Goal: Task Accomplishment & Management: Complete application form

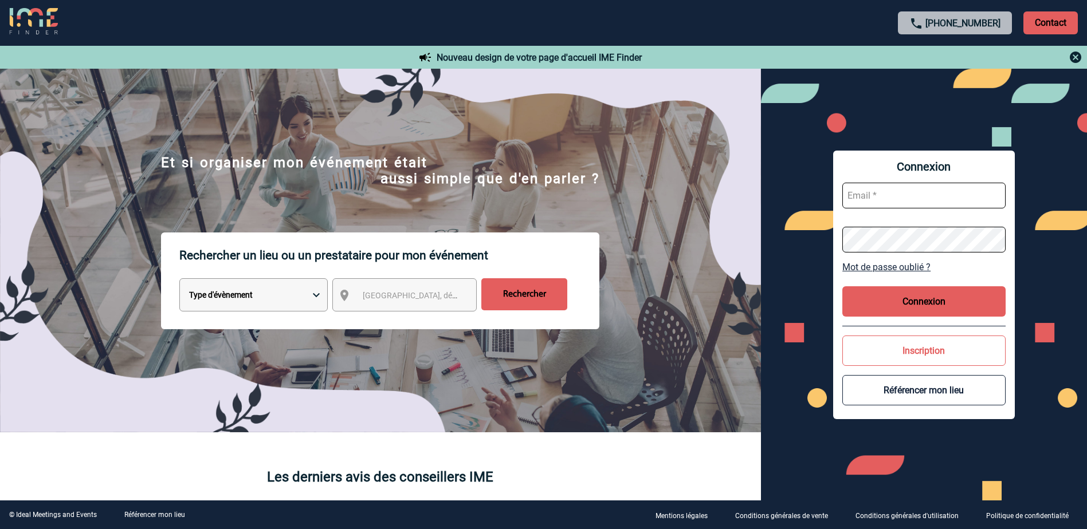
click at [865, 197] on input "text" at bounding box center [923, 196] width 163 height 26
type input "nadia.kada@abeille-assurances.fr"
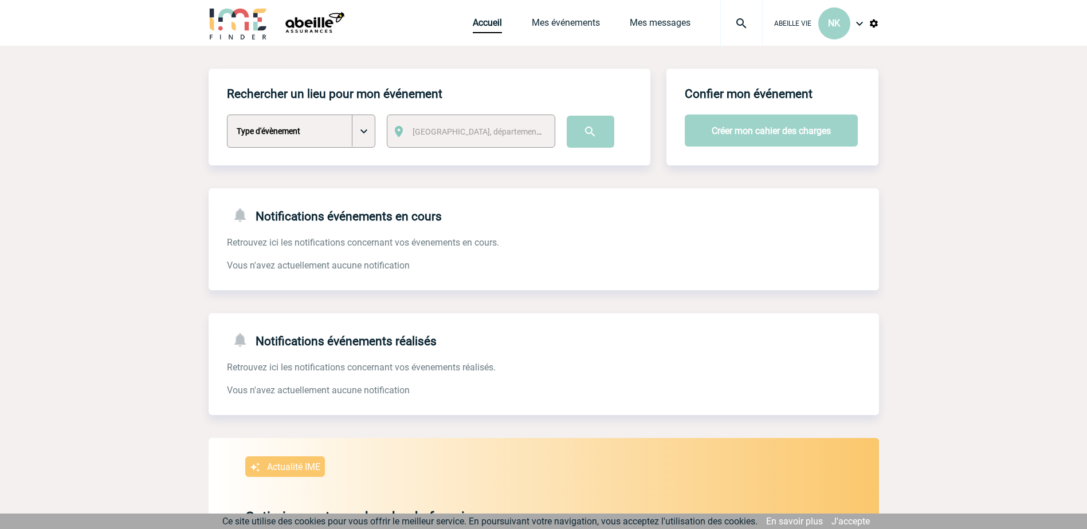
click at [855, 24] on img at bounding box center [860, 24] width 14 height 14
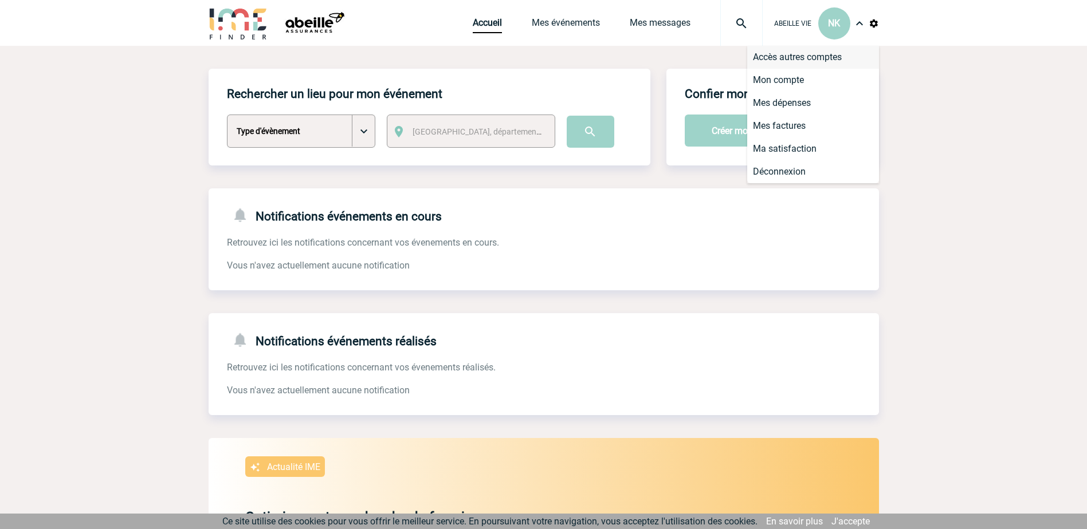
click at [827, 55] on li "Accès autres comptes" at bounding box center [813, 57] width 132 height 23
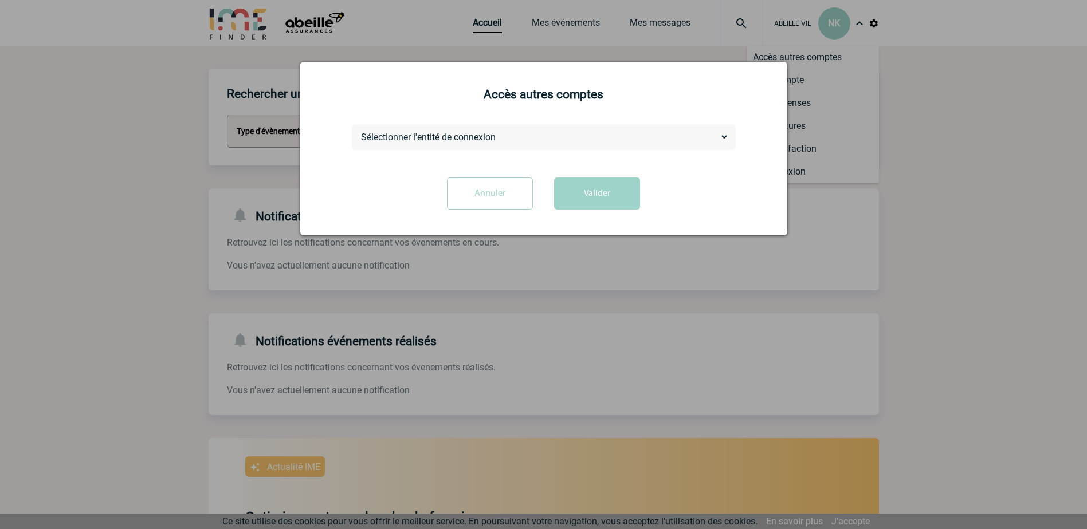
click at [724, 136] on select "Sélectionner l'entité de connexion ABEILLE ASSURANCES HOLDING ABEILLE IARD & SA…" at bounding box center [544, 137] width 370 height 12
select select "105390"
click at [359, 132] on select "Sélectionner l'entité de connexion ABEILLE ASSURANCES HOLDING ABEILLE IARD & SA…" at bounding box center [544, 137] width 370 height 12
click at [603, 197] on button "Valider" at bounding box center [597, 194] width 86 height 32
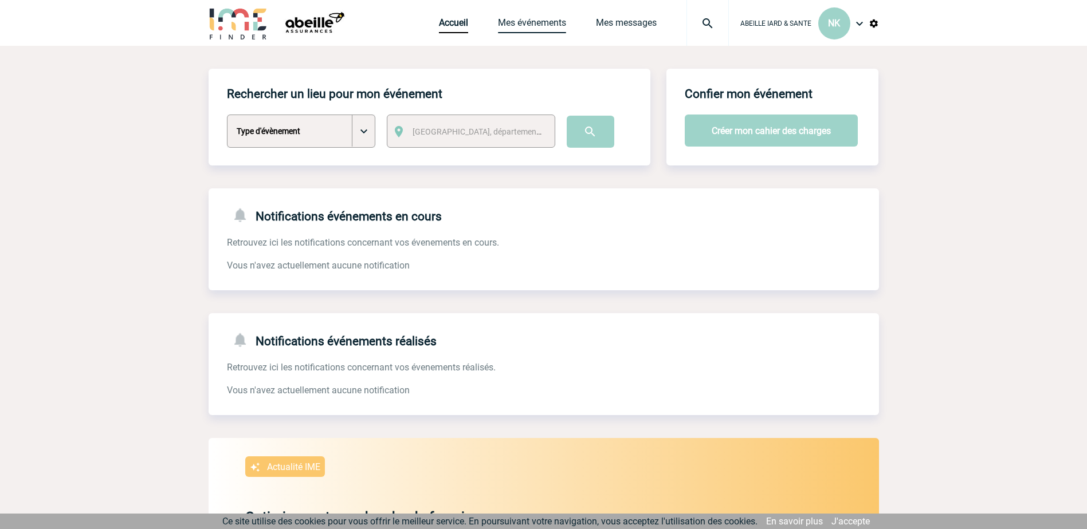
click at [549, 21] on link "Mes événements" at bounding box center [532, 25] width 68 height 16
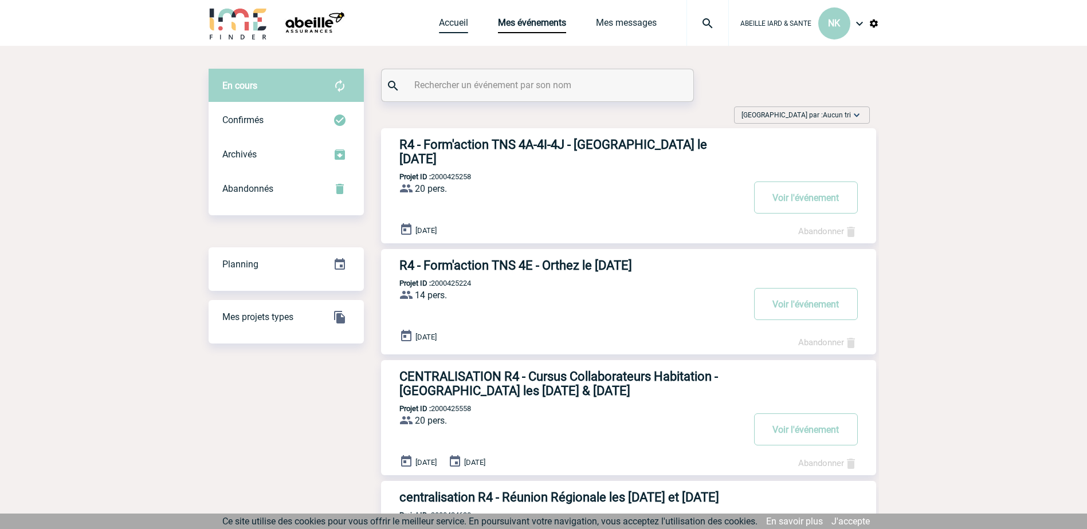
click at [452, 21] on link "Accueil" at bounding box center [453, 25] width 29 height 16
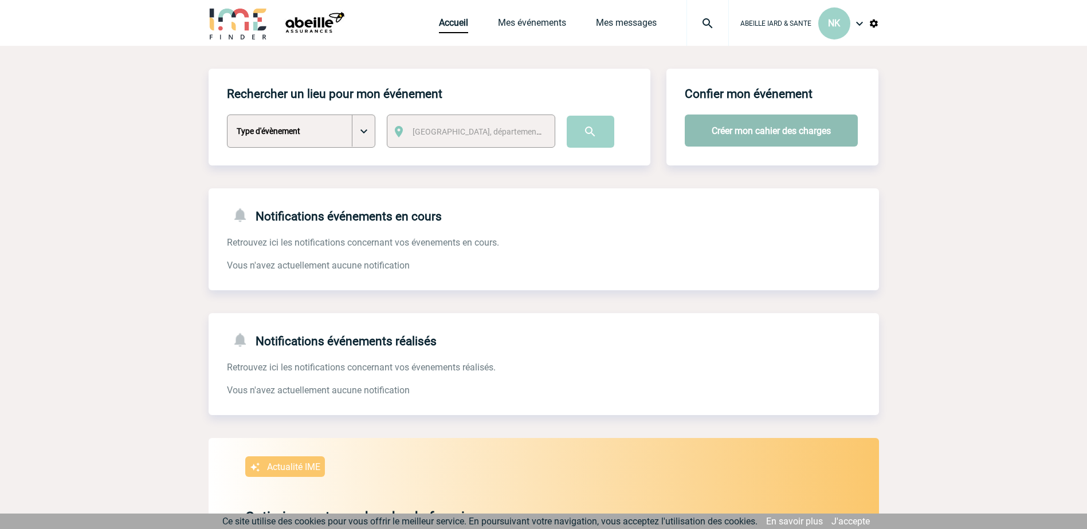
click at [768, 132] on button "Créer mon cahier des charges" at bounding box center [771, 131] width 173 height 32
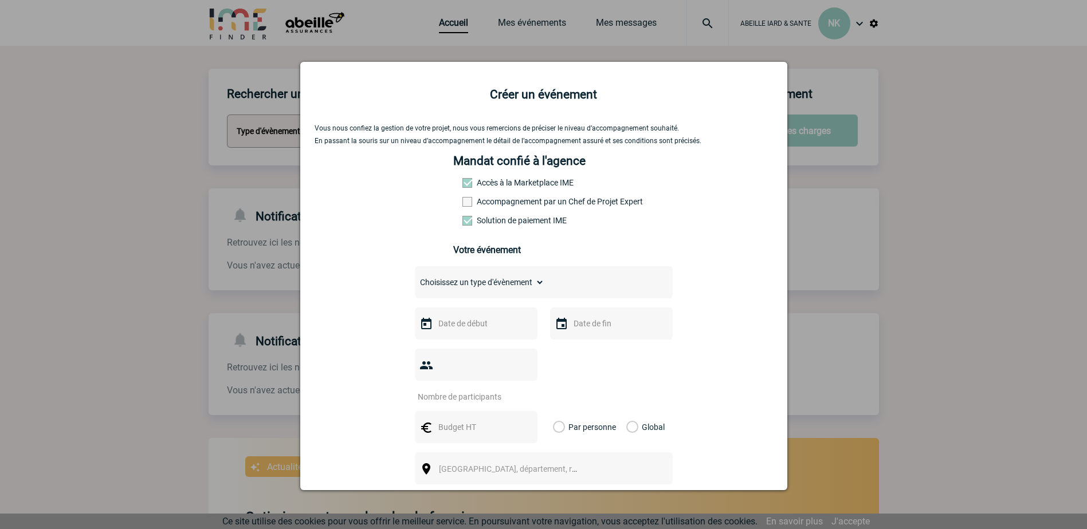
click at [513, 201] on label "Accompagnement par un Chef de Projet Expert" at bounding box center [487, 201] width 50 height 9
click at [0, 0] on input "Accompagnement par un Chef de Projet Expert" at bounding box center [0, 0] width 0 height 0
click at [539, 285] on select "Choisissez un type d'évènement Séminaire avec nuitée Séminaire sans nuitée Repa…" at bounding box center [479, 282] width 129 height 16
select select "3"
click at [415, 277] on select "Choisissez un type d'évènement Séminaire avec nuitée Séminaire sans nuitée Repa…" at bounding box center [479, 282] width 129 height 16
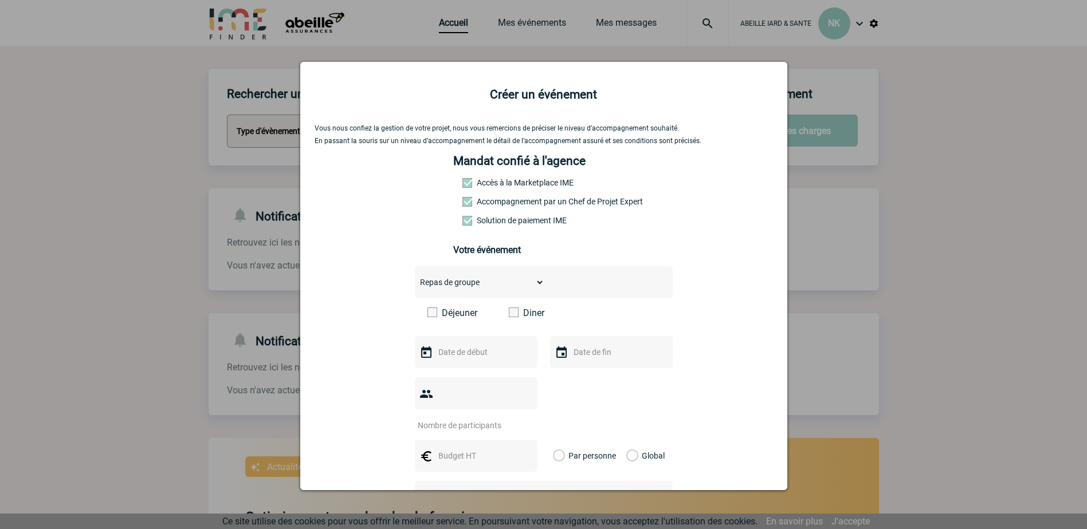
click at [470, 358] on input "text" at bounding box center [474, 352] width 79 height 15
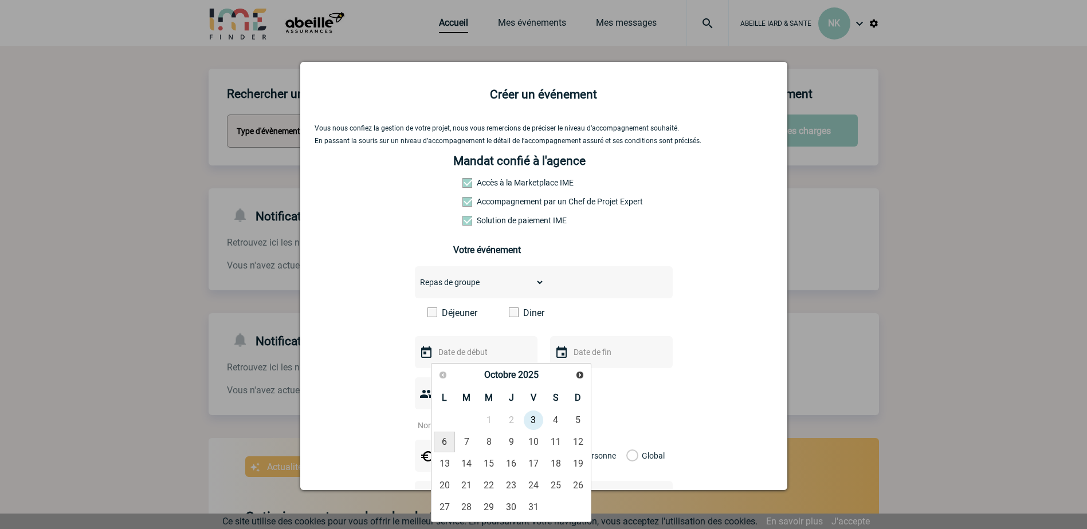
click at [443, 441] on link "6" at bounding box center [444, 442] width 21 height 21
type input "06-10-2025"
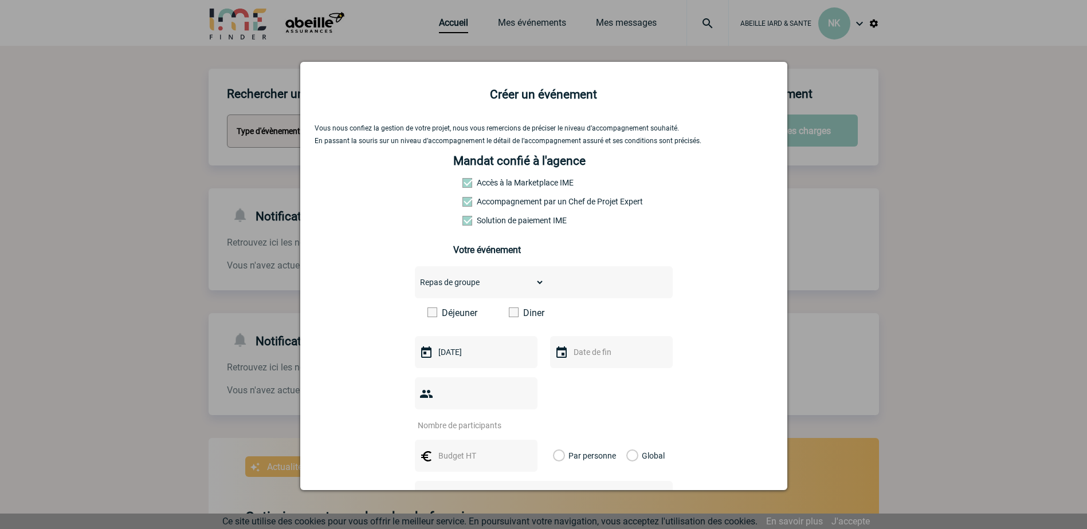
click at [571, 354] on input "text" at bounding box center [610, 352] width 79 height 15
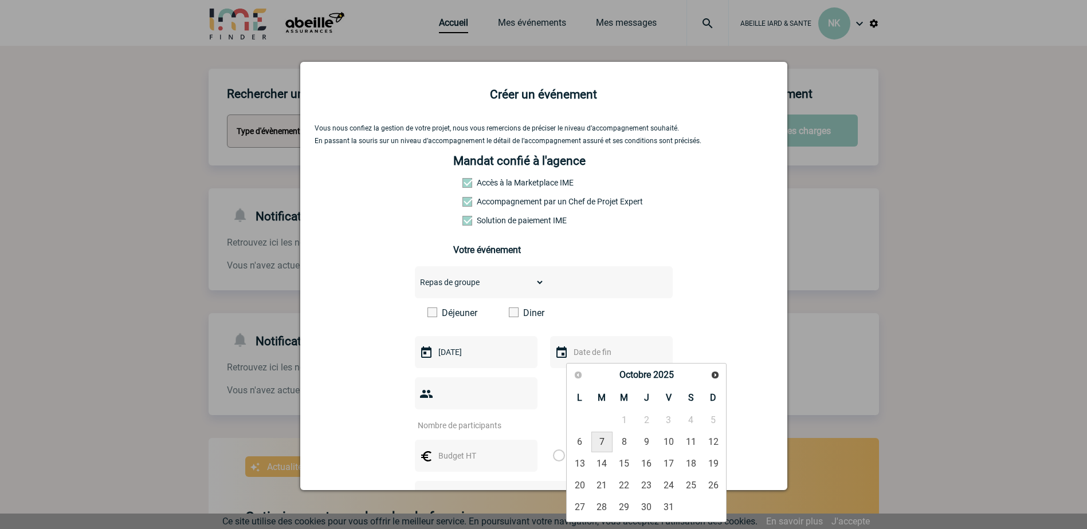
click at [600, 438] on link "7" at bounding box center [601, 442] width 21 height 21
type input "07-10-2025"
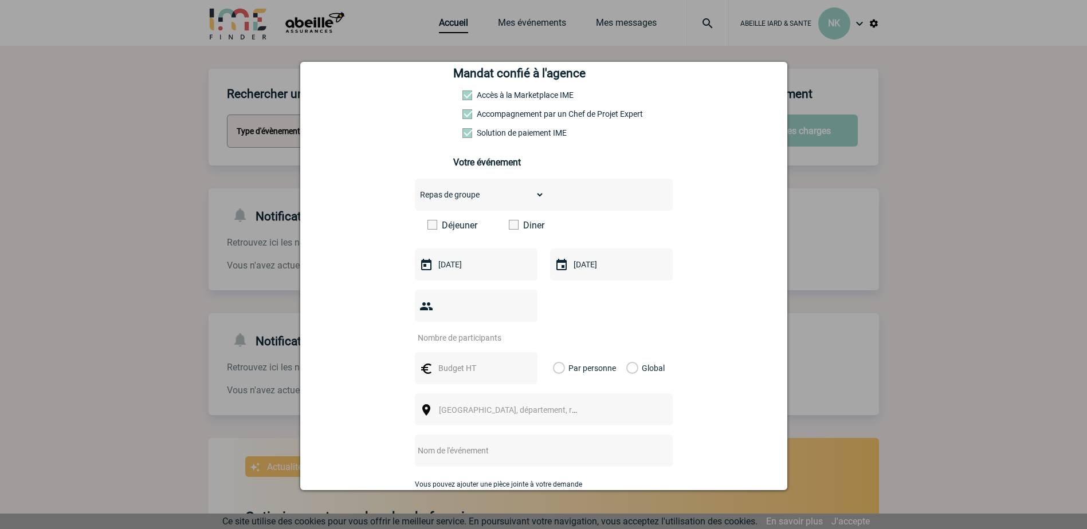
scroll to position [115, 0]
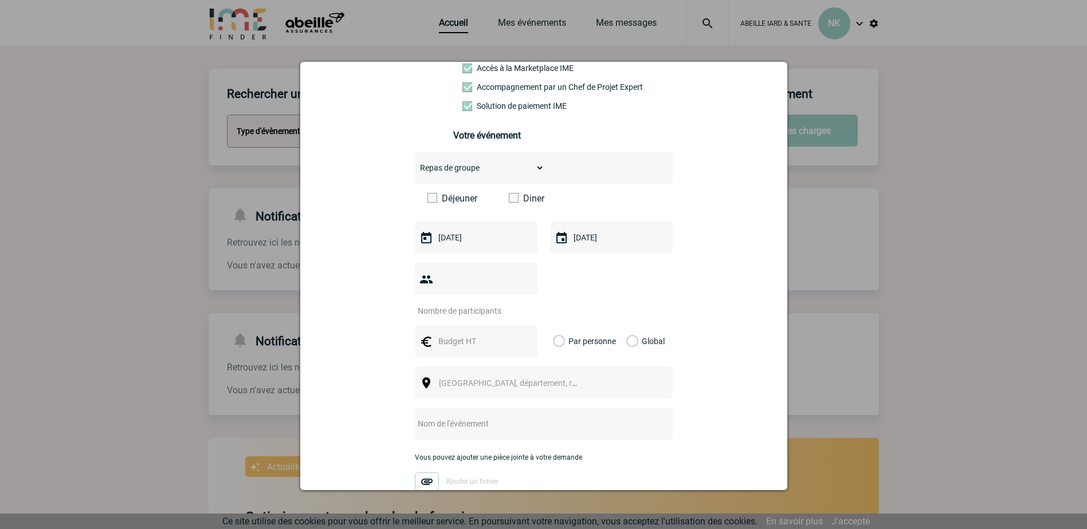
click at [439, 304] on input "number" at bounding box center [469, 311] width 108 height 15
type input "19"
click at [452, 334] on input "text" at bounding box center [474, 341] width 79 height 15
type input "30"
drag, startPoint x: 555, startPoint y: 324, endPoint x: 506, endPoint y: 355, distance: 57.7
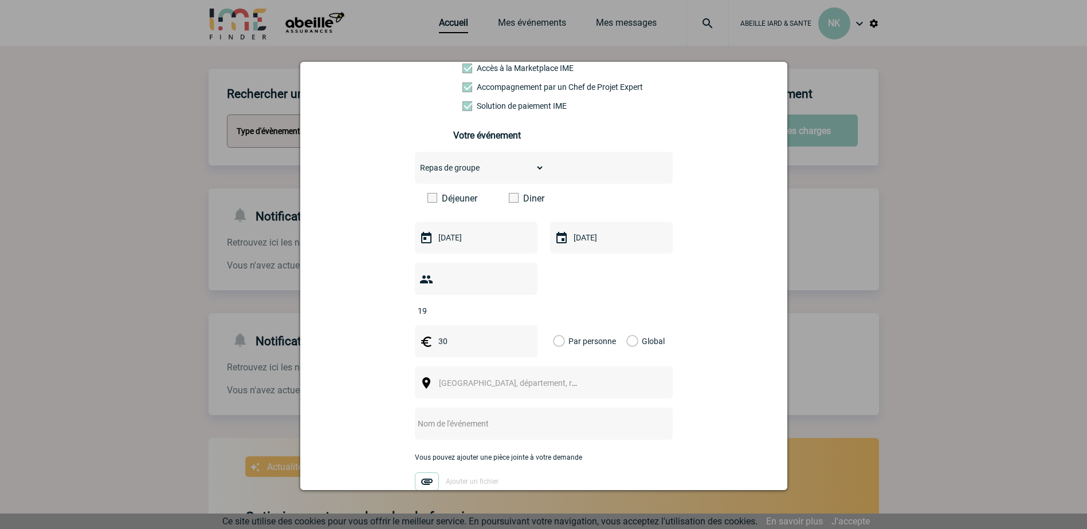
click at [555, 325] on label "Par personne" at bounding box center [559, 341] width 13 height 32
click at [0, 0] on input "Par personne" at bounding box center [0, 0] width 0 height 0
click at [482, 379] on span "Ville, département, région..." at bounding box center [518, 383] width 159 height 9
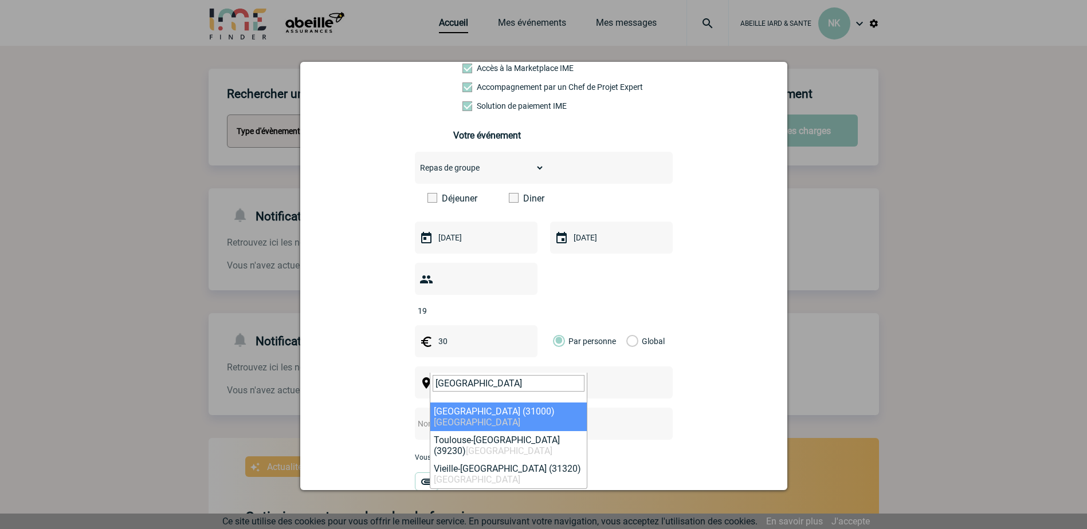
type input "Toulouse"
select select "31088"
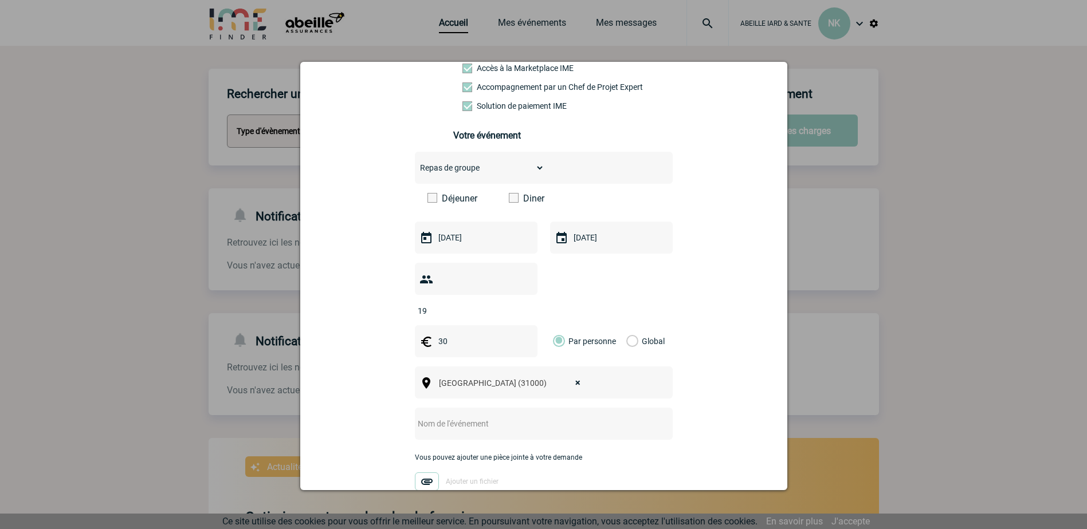
click at [482, 417] on input "text" at bounding box center [528, 424] width 227 height 15
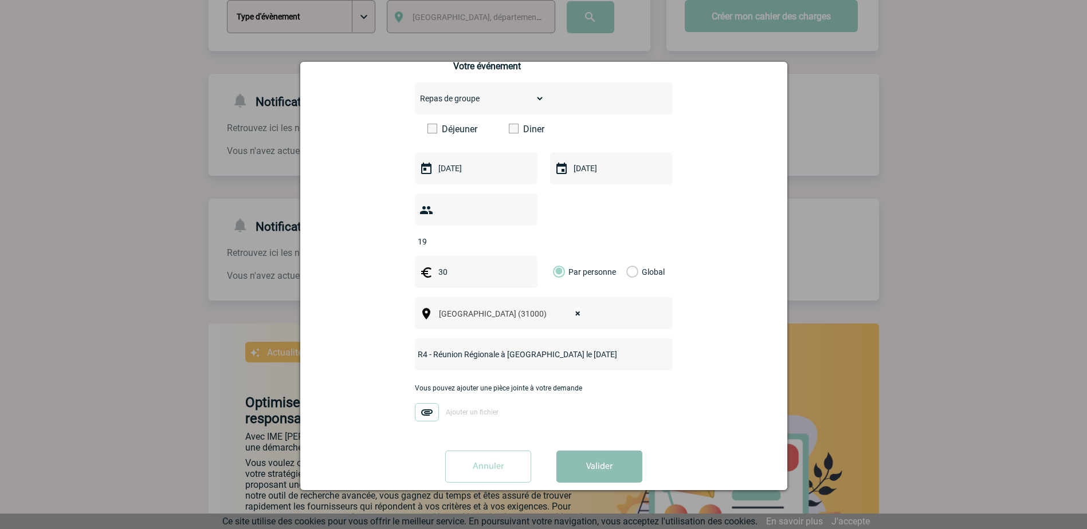
type input "R4 - Réunion Régionale à Toulouse le 7 octobre 2025"
click at [595, 451] on button "Valider" at bounding box center [599, 467] width 86 height 32
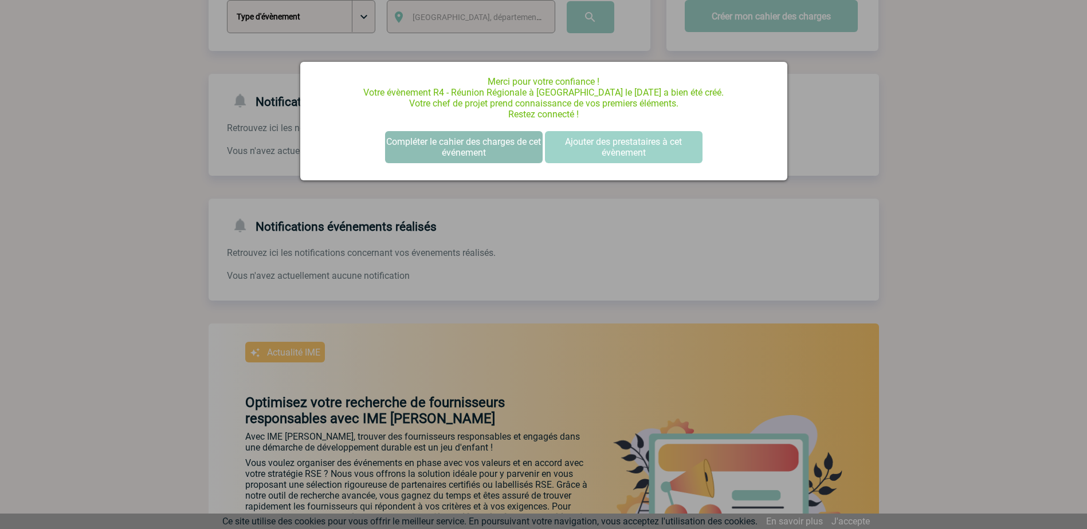
click at [473, 142] on button "Compléter le cahier des charges de cet événement" at bounding box center [464, 147] width 158 height 32
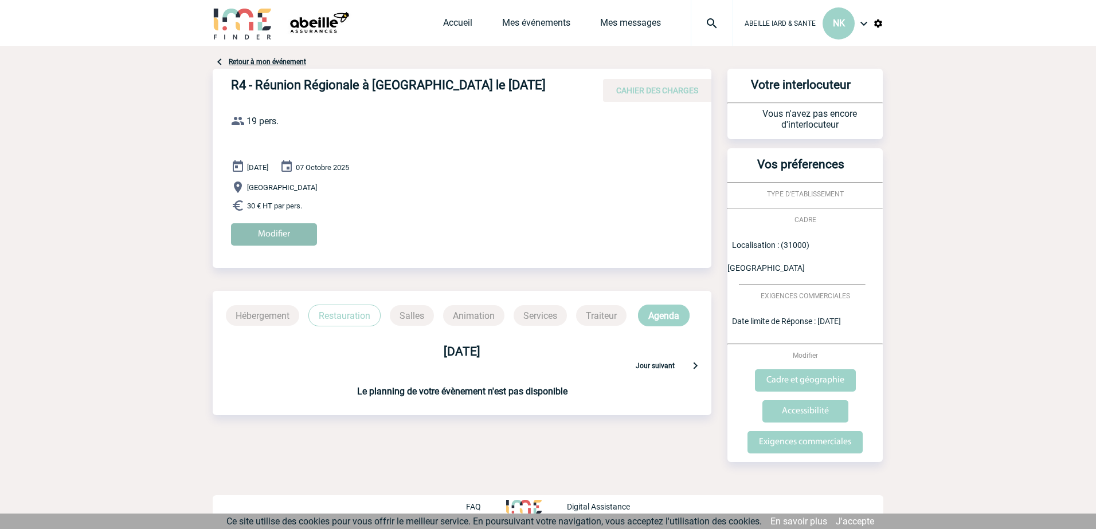
click at [285, 233] on input "Modifier" at bounding box center [274, 234] width 86 height 22
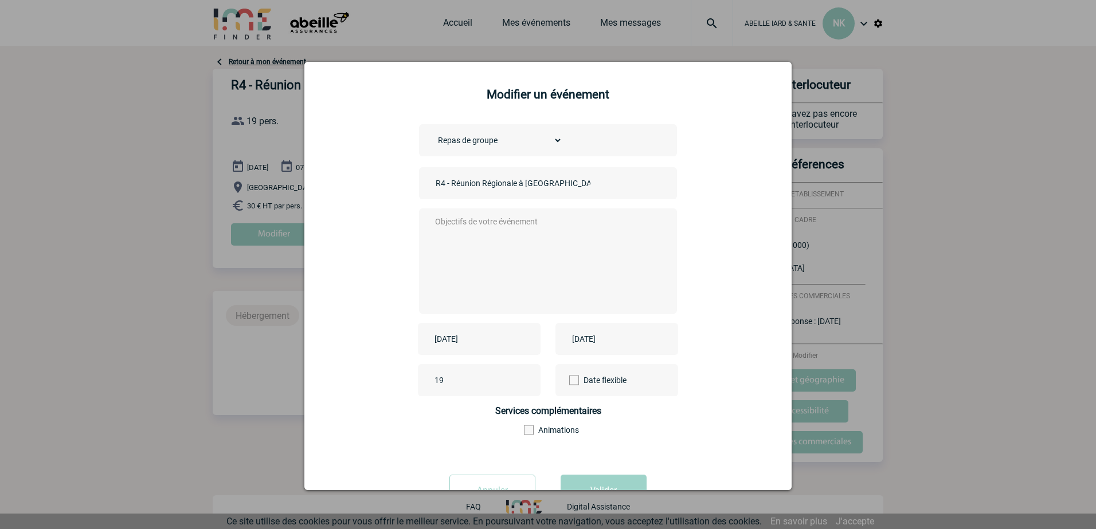
click at [433, 222] on textarea at bounding box center [545, 260] width 226 height 92
click at [646, 234] on textarea "Réunir l'équipe pour une formation le [DATE]. Prévoir un déjeuner le [DATE] - P…" at bounding box center [545, 260] width 226 height 92
click at [432, 230] on textarea "Réunir l'équipe pour une formation le [DATE]. Prévoir un déjeuner le [DATE] - P…" at bounding box center [545, 260] width 226 height 92
click at [559, 246] on textarea "Réunir l'équipe pour une formation le [DATE]. - Prévoir un déjeuner le [DATE] -…" at bounding box center [545, 260] width 226 height 92
click at [552, 233] on textarea "Réunir l'équipe pour une formation le [DATE]. - Prévoir un déjeuner le [DATE] -…" at bounding box center [545, 260] width 226 height 92
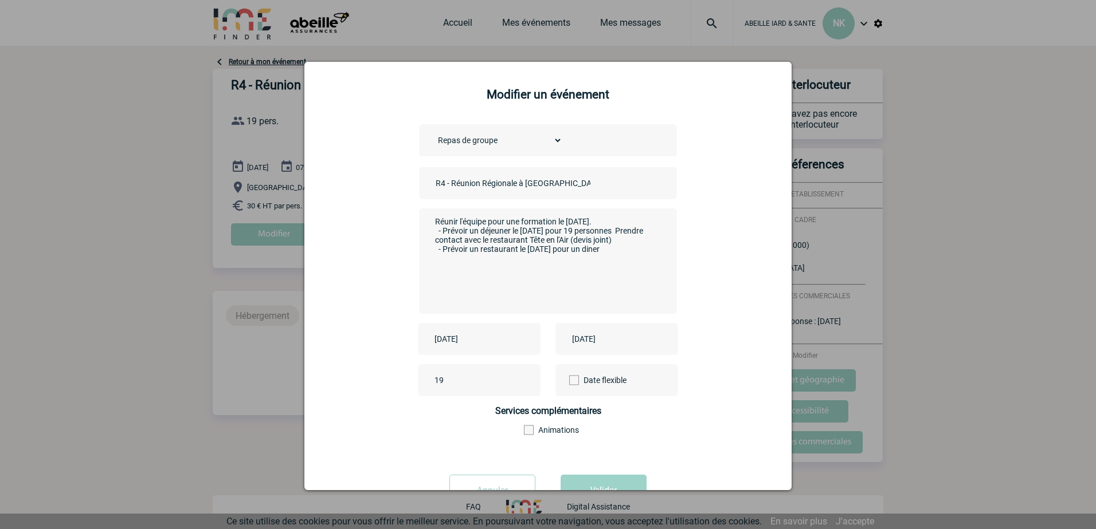
click at [432, 241] on textarea "Réunir l'équipe pour une formation le [DATE]. - Prévoir un déjeuner le [DATE] p…" at bounding box center [545, 260] width 226 height 92
click at [621, 228] on textarea "Réunir l'équipe pour une formation le [DATE]. - Prévoir un déjeuner le [DATE] p…" at bounding box center [545, 260] width 226 height 92
click at [622, 219] on textarea "Réunir l'équipe pour une formation le [DATE]. - Prévoir un déjeuner le [DATE] p…" at bounding box center [545, 260] width 226 height 92
click at [639, 250] on textarea "Réunir l'équipe pour une formation le [DATE]. - Prévoir un déjeuner le [DATE] p…" at bounding box center [545, 260] width 226 height 92
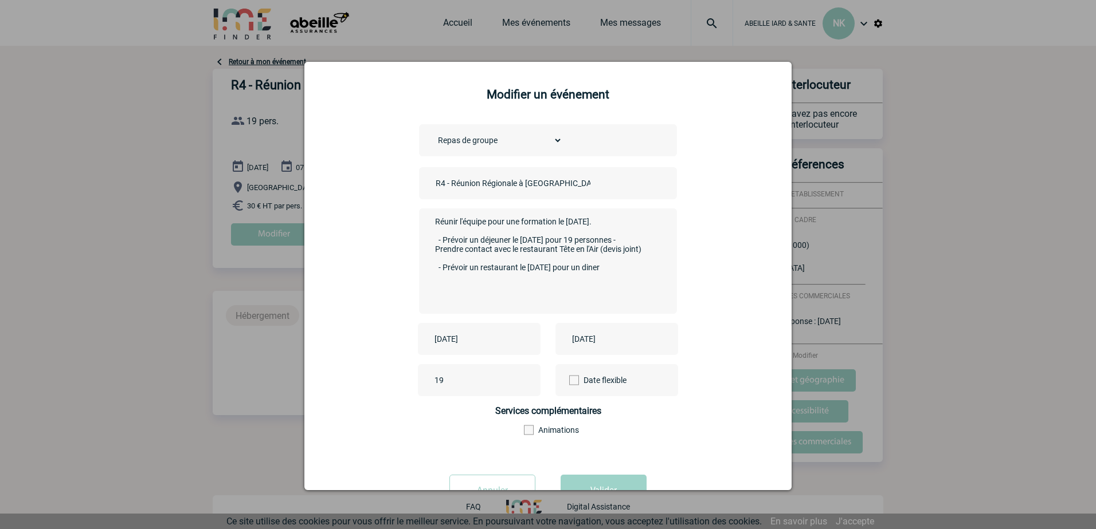
click at [615, 270] on textarea "Réunir l'équipe pour une formation le [DATE]. - Prévoir un déjeuner le [DATE] p…" at bounding box center [545, 260] width 226 height 92
click at [515, 270] on textarea "Réunir l'équipe pour une formation le [DATE]. - Prévoir un déjeuner le [DATE] p…" at bounding box center [545, 260] width 226 height 92
click at [651, 270] on textarea "Réunir l'équipe pour une formation le [DATE]. - Prévoir un déjeuner le [DATE] p…" at bounding box center [545, 260] width 226 height 92
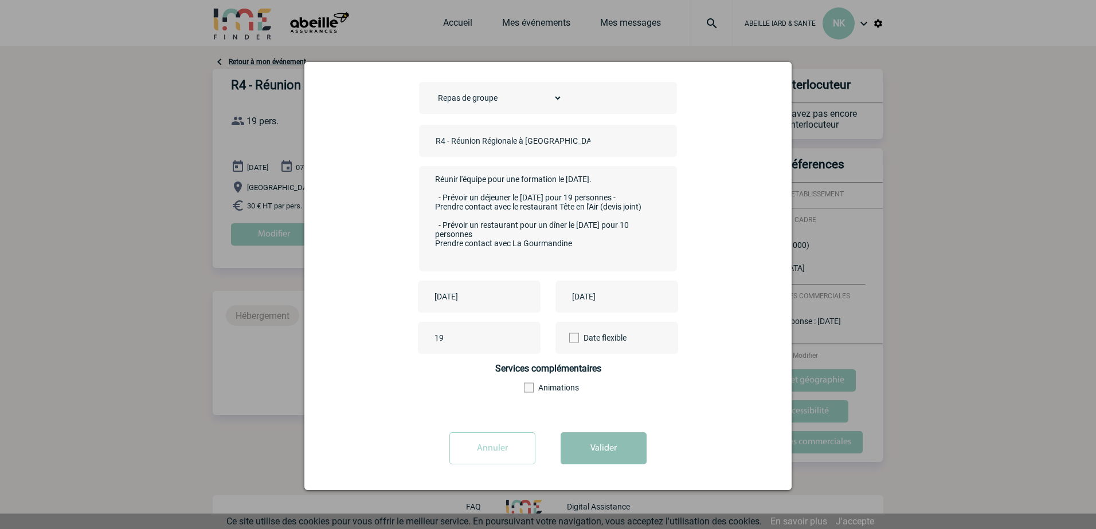
type textarea "Réunir l'équipe pour une formation le [DATE]. - Prévoir un déjeuner le [DATE] p…"
click at [608, 445] on button "Valider" at bounding box center [603, 449] width 86 height 32
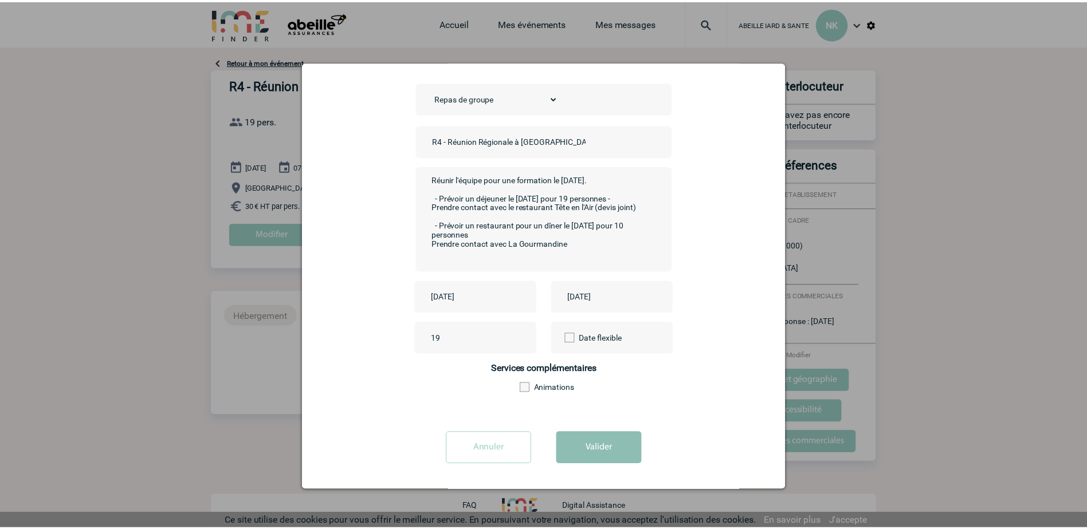
scroll to position [0, 0]
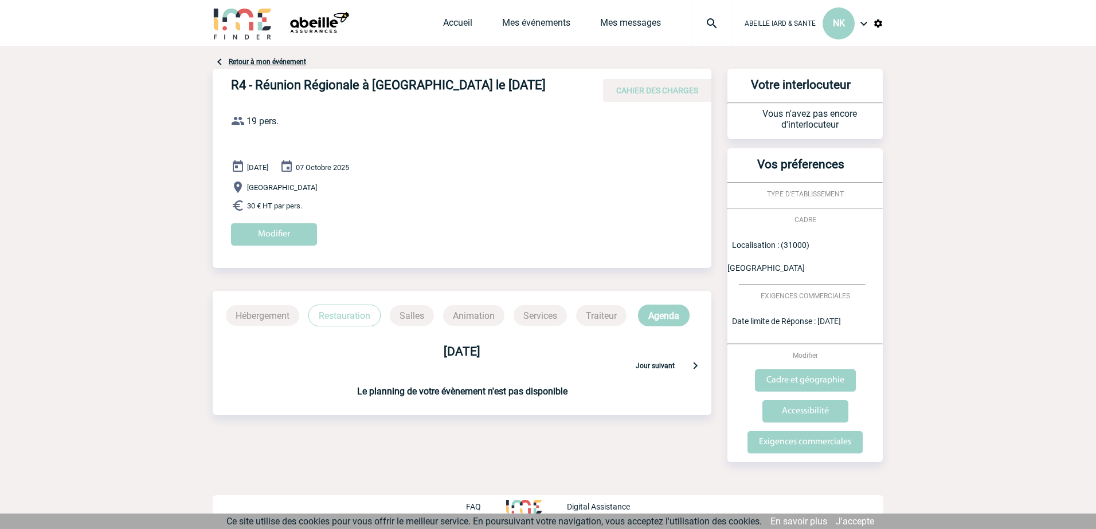
click at [344, 316] on p "Restauration" at bounding box center [344, 316] width 72 height 22
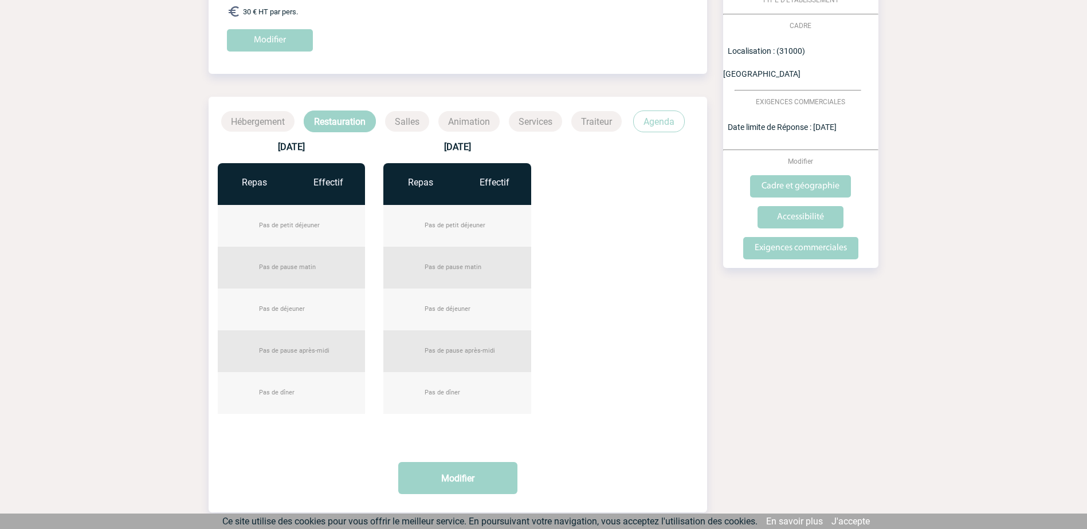
scroll to position [229, 0]
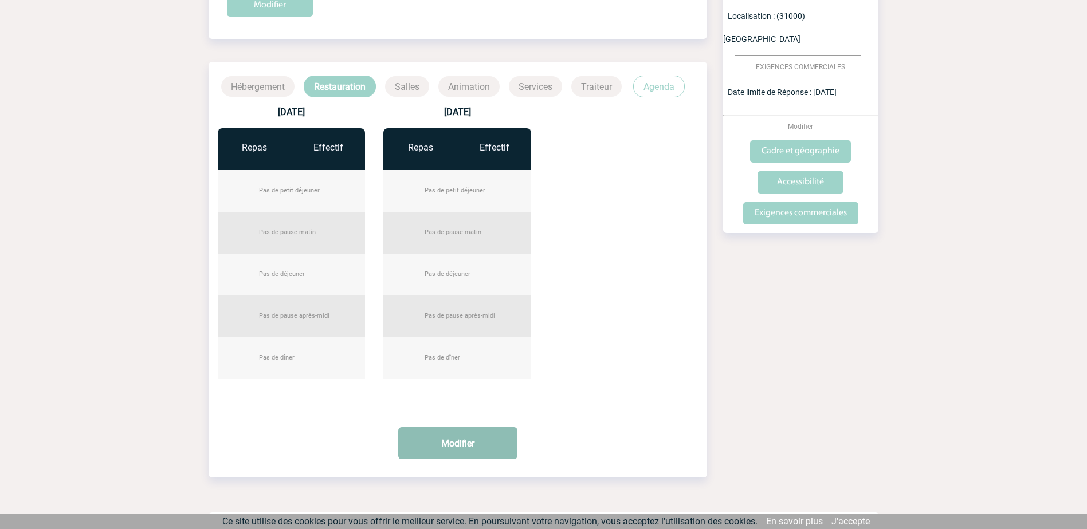
click at [457, 441] on button "Modifier" at bounding box center [457, 443] width 119 height 32
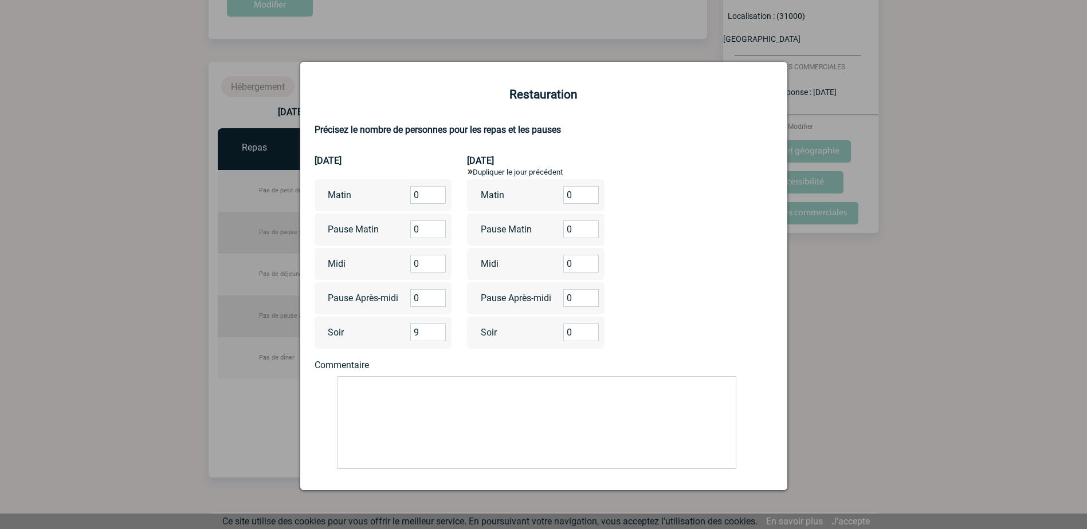
click at [437, 331] on input "9" at bounding box center [428, 333] width 36 height 18
type input "10"
click at [437, 331] on input "10" at bounding box center [428, 333] width 36 height 18
click at [579, 264] on input "0" at bounding box center [581, 264] width 36 height 18
click at [588, 261] on input "14" at bounding box center [581, 264] width 36 height 18
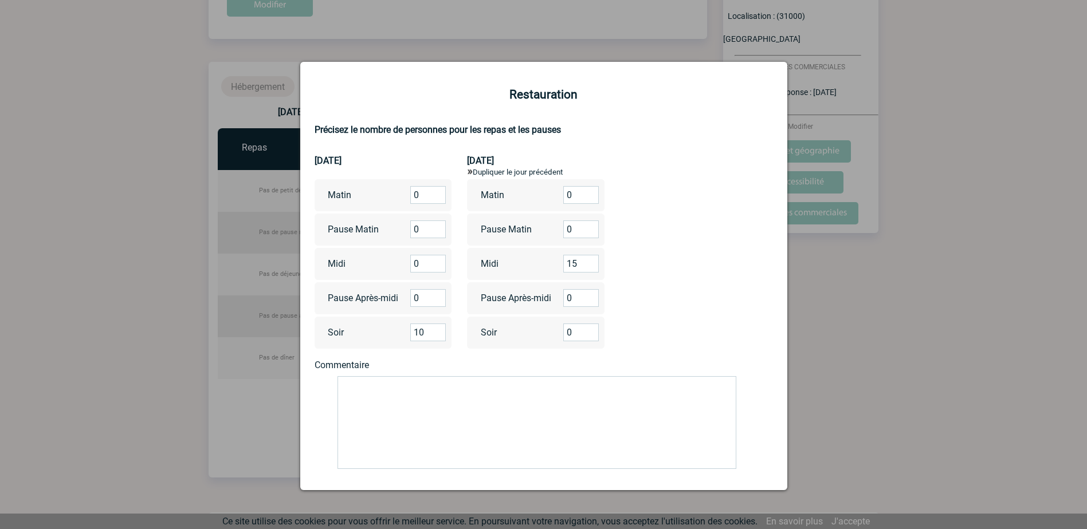
click at [588, 261] on input "15" at bounding box center [581, 264] width 36 height 18
click at [588, 261] on input "16" at bounding box center [581, 264] width 36 height 18
click at [588, 261] on input "17" at bounding box center [581, 264] width 36 height 18
click at [589, 261] on input "18" at bounding box center [581, 264] width 36 height 18
type input "19"
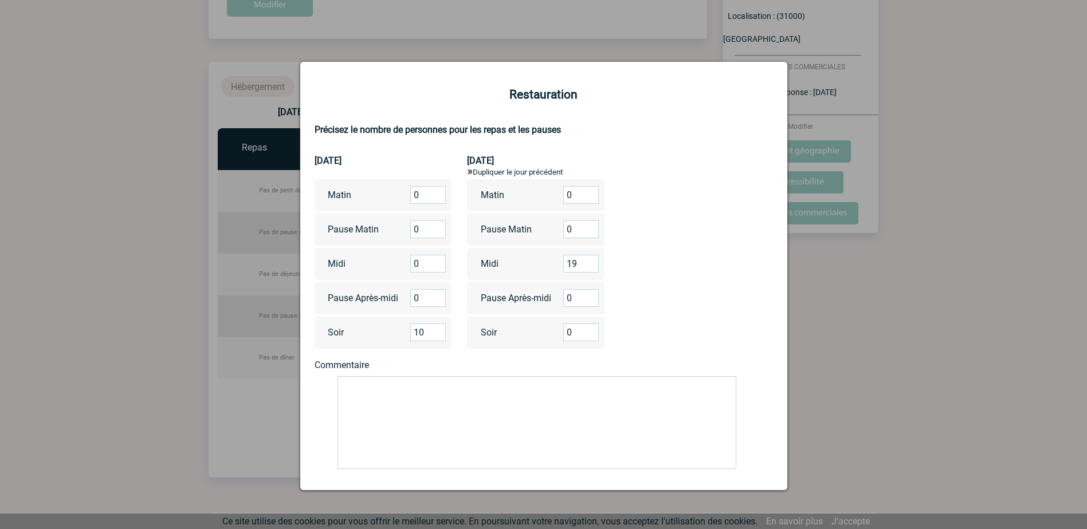
click at [589, 261] on input "19" at bounding box center [581, 264] width 36 height 18
click at [567, 405] on textarea at bounding box center [536, 422] width 399 height 93
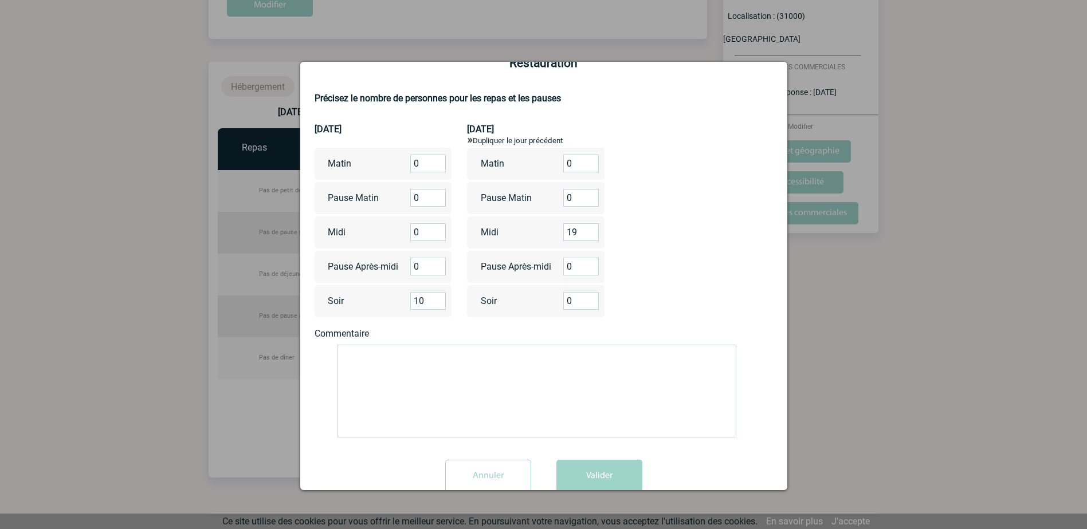
scroll to position [60, 0]
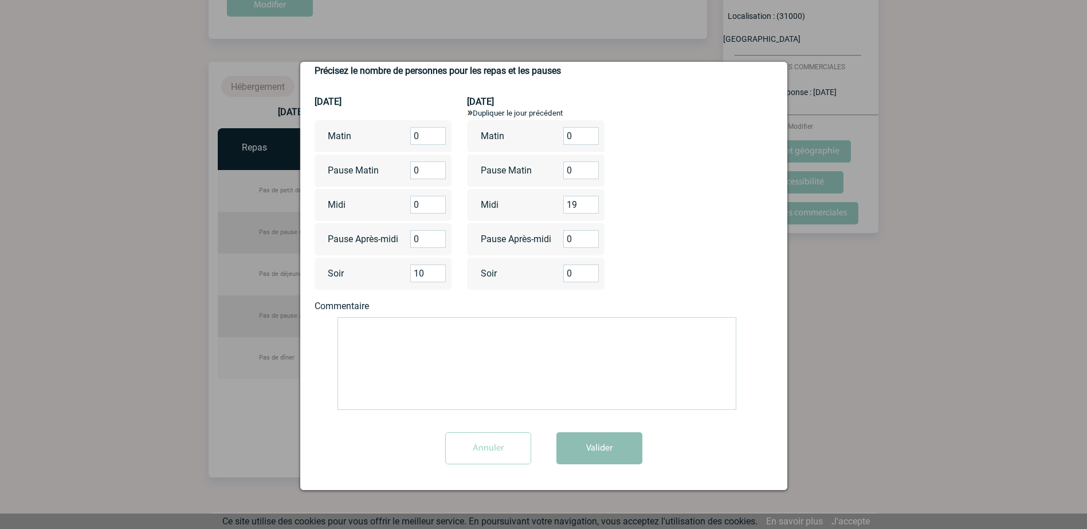
click at [595, 450] on button "Valider" at bounding box center [599, 449] width 86 height 32
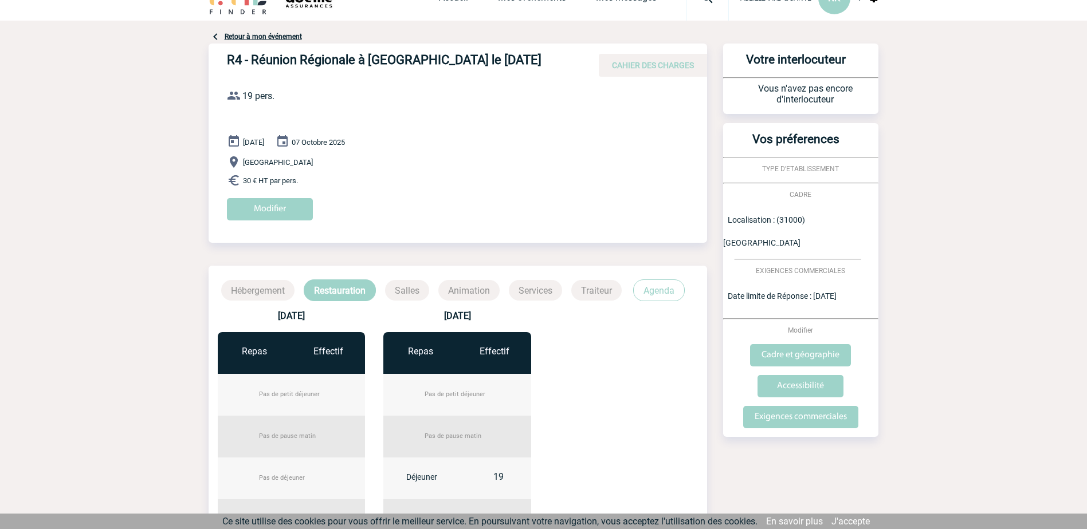
scroll to position [0, 0]
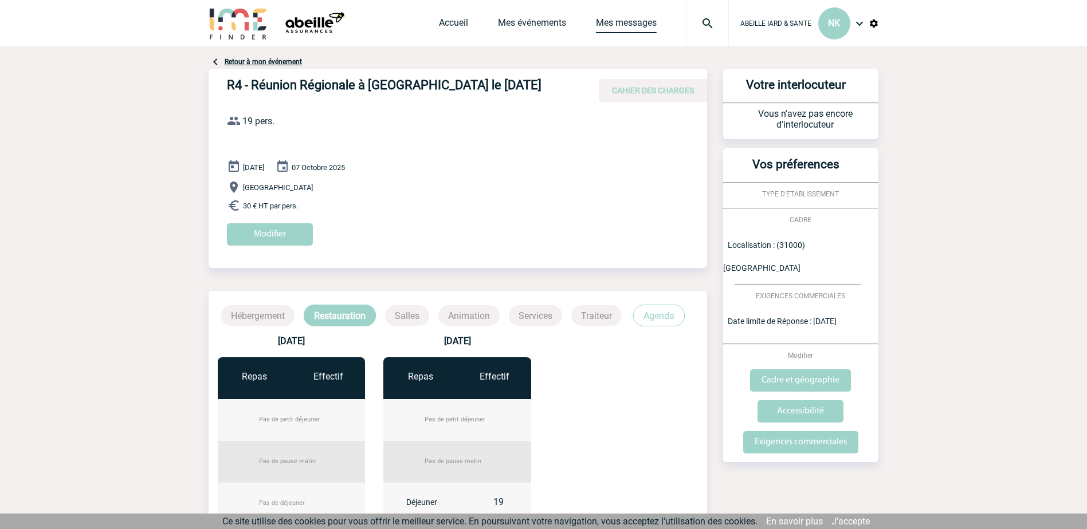
click at [626, 21] on link "Mes messages" at bounding box center [626, 25] width 61 height 16
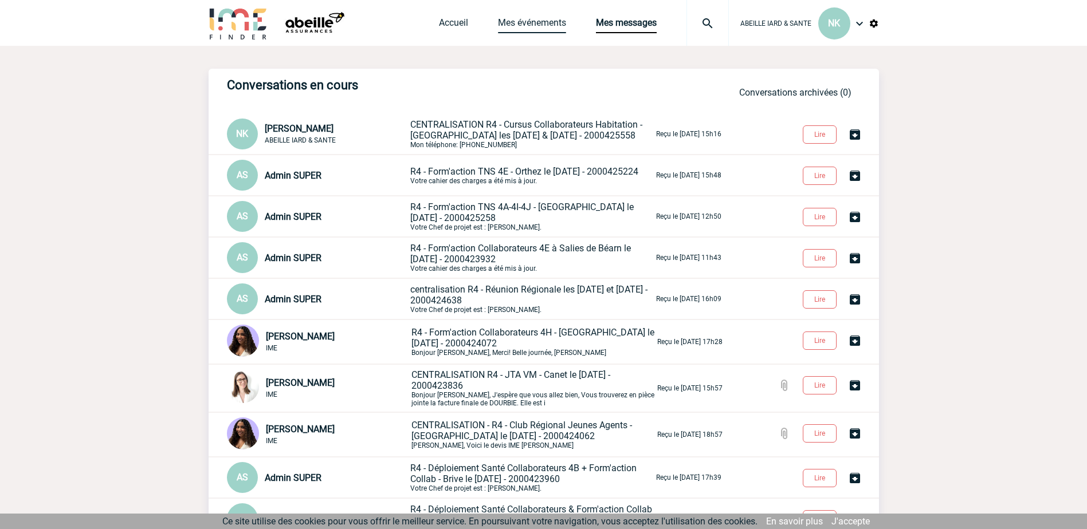
click at [544, 19] on link "Mes événements" at bounding box center [532, 25] width 68 height 16
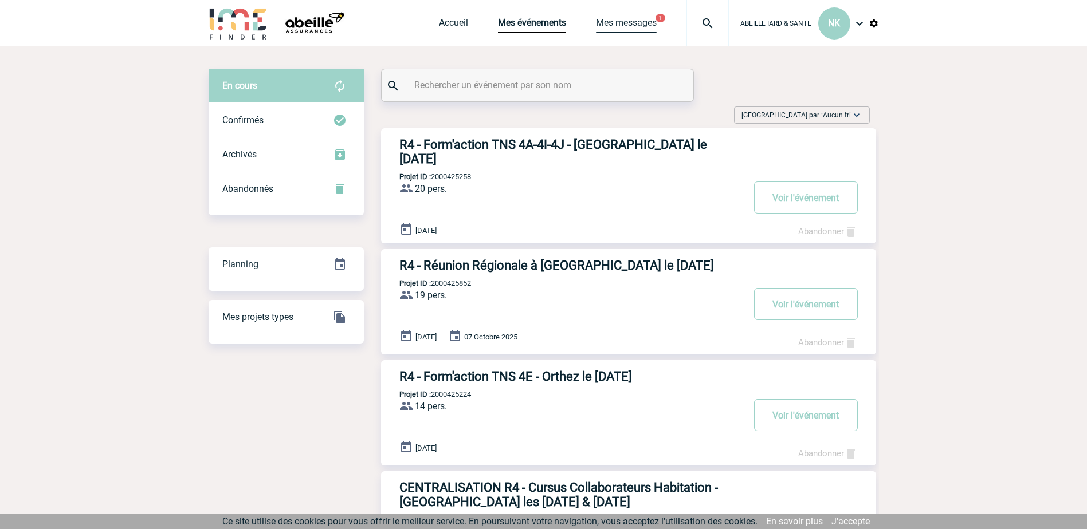
click at [622, 21] on link "Mes messages" at bounding box center [626, 25] width 61 height 16
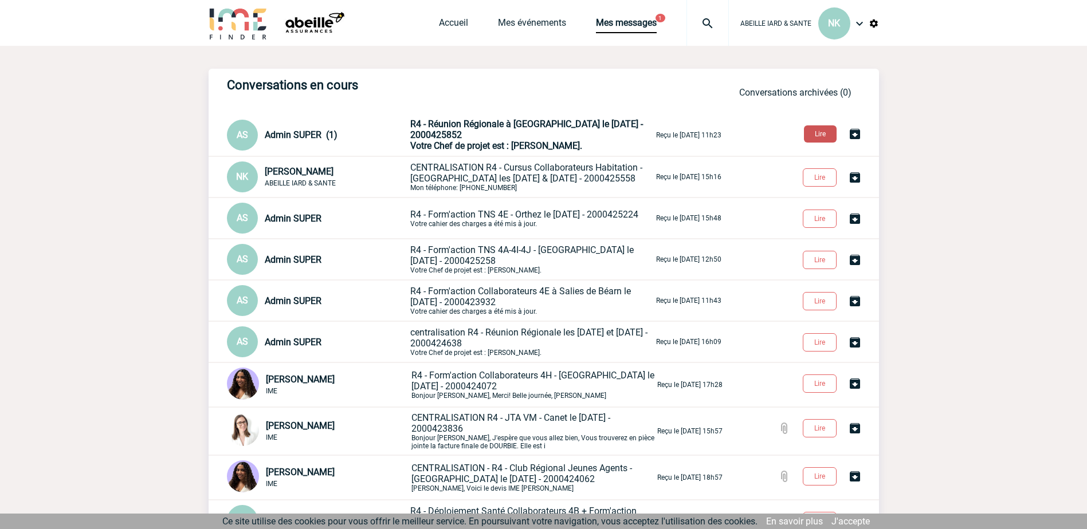
click at [815, 135] on button "Lire" at bounding box center [820, 133] width 33 height 17
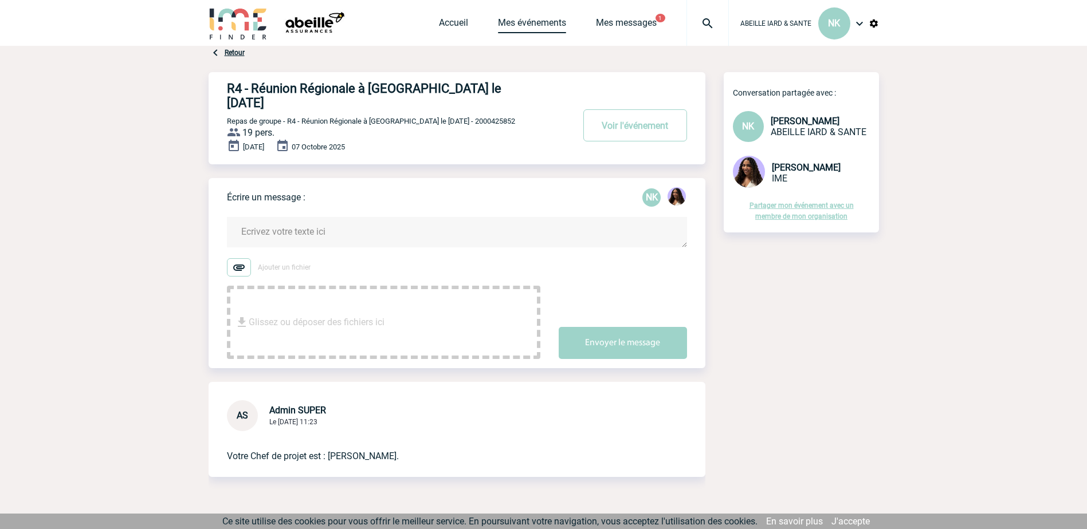
click at [527, 24] on link "Mes événements" at bounding box center [532, 25] width 68 height 16
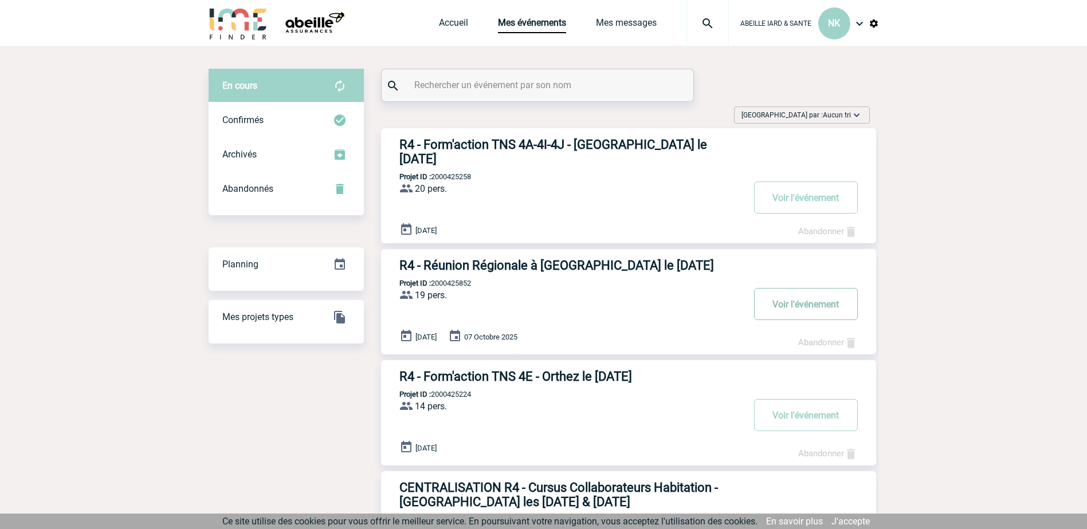
click at [792, 296] on button "Voir l'événement" at bounding box center [806, 304] width 104 height 32
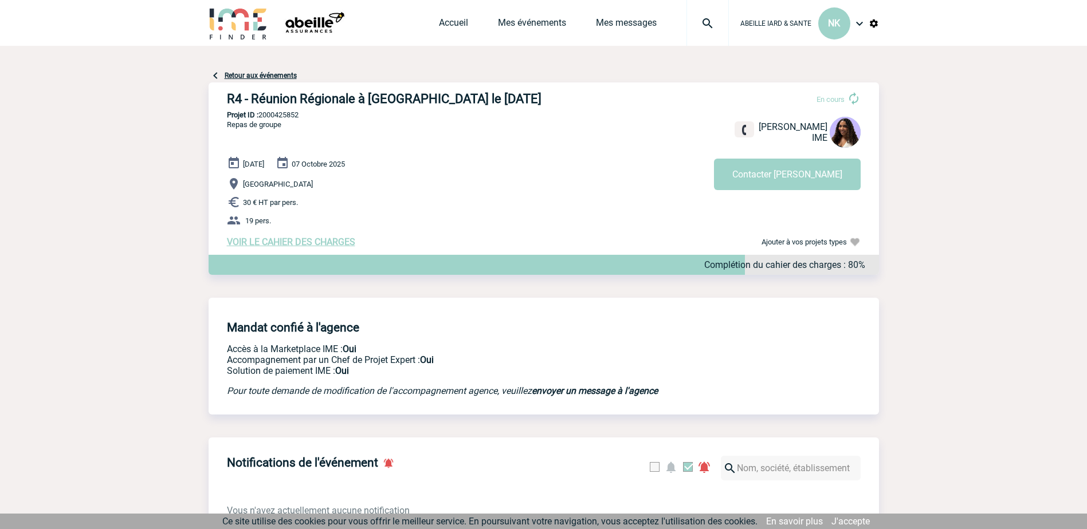
click at [304, 245] on span "VOIR LE CAHIER DES CHARGES" at bounding box center [291, 242] width 128 height 11
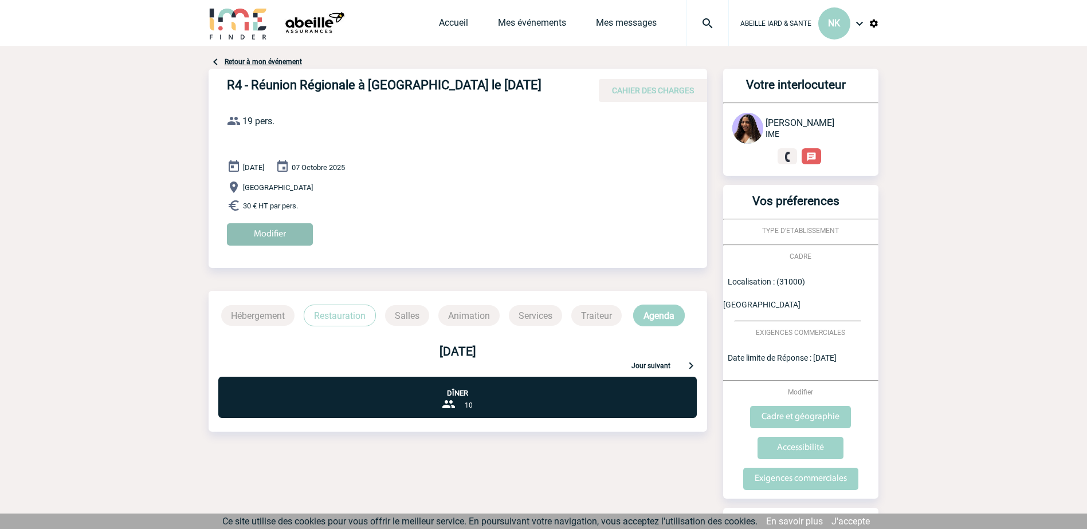
click at [268, 237] on input "Modifier" at bounding box center [270, 234] width 86 height 22
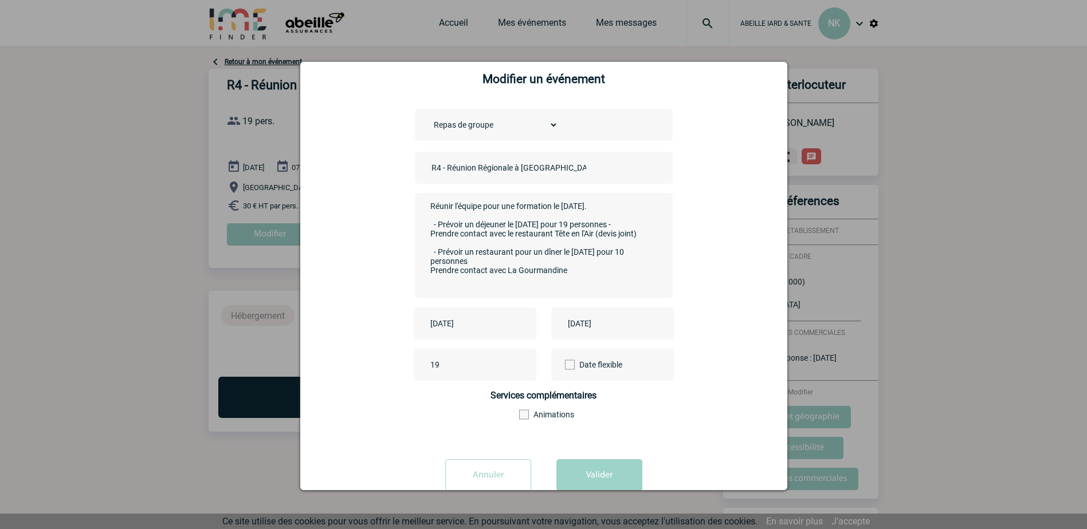
scroll to position [44, 0]
